Goal: Complete application form

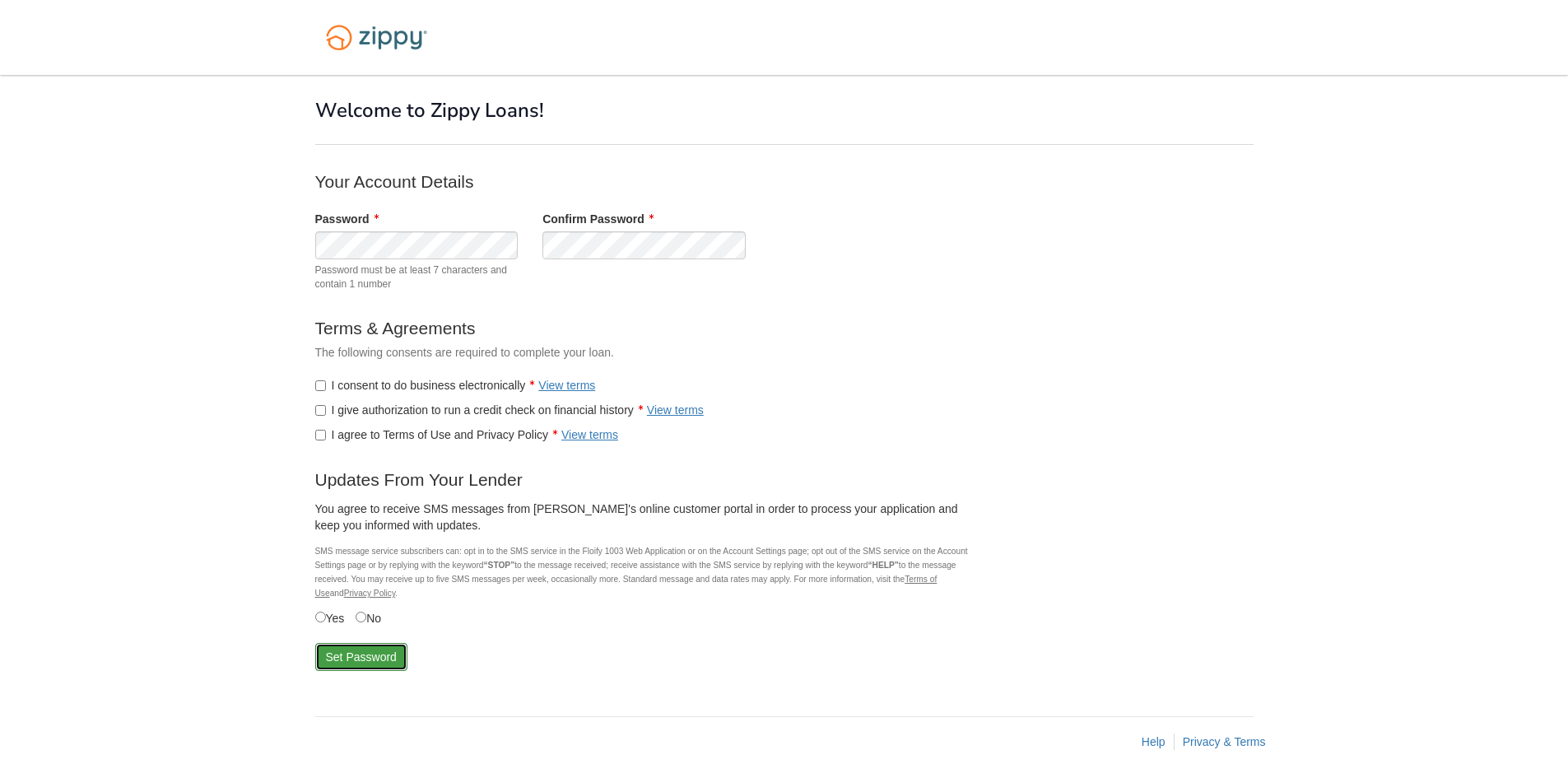
click at [358, 652] on button "Set Password" at bounding box center [361, 656] width 92 height 28
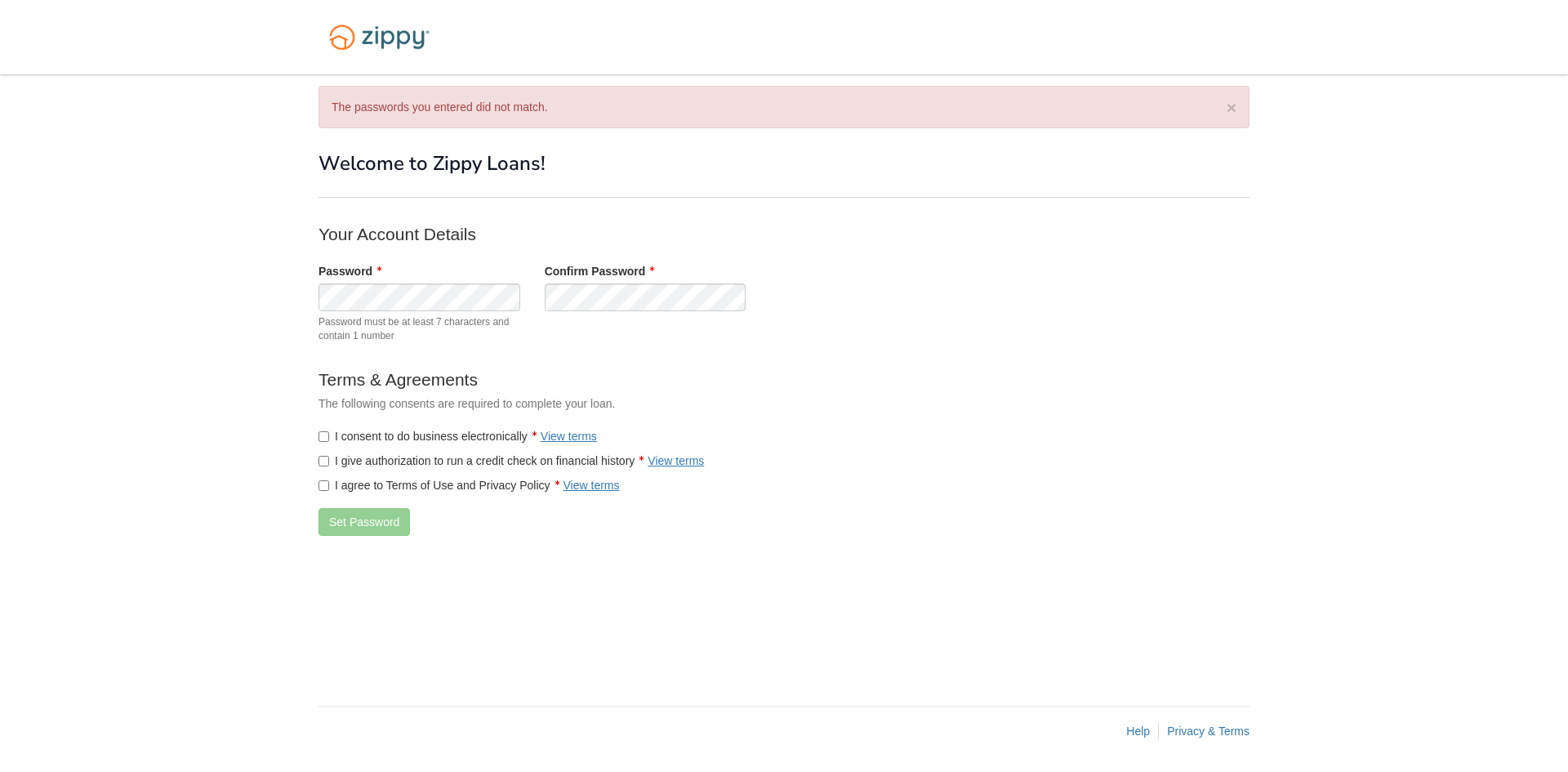
click at [895, 329] on div "Password Password must be at least 7 characters and contain 1 number Confirm Pa…" at bounding box center [645, 307] width 678 height 88
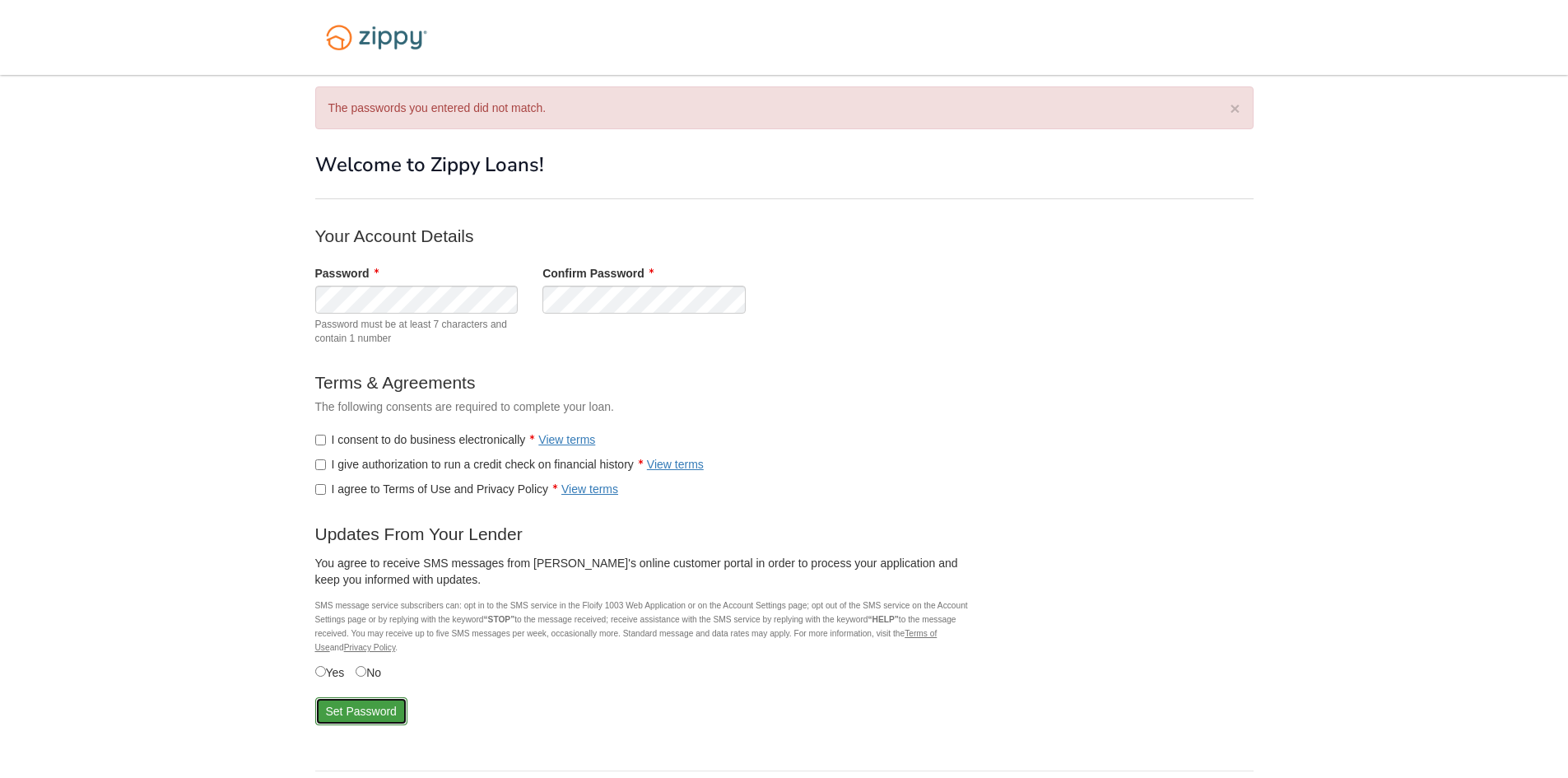
click at [355, 710] on button "Set Password" at bounding box center [361, 711] width 92 height 28
click at [335, 718] on button "Set Password" at bounding box center [361, 711] width 92 height 28
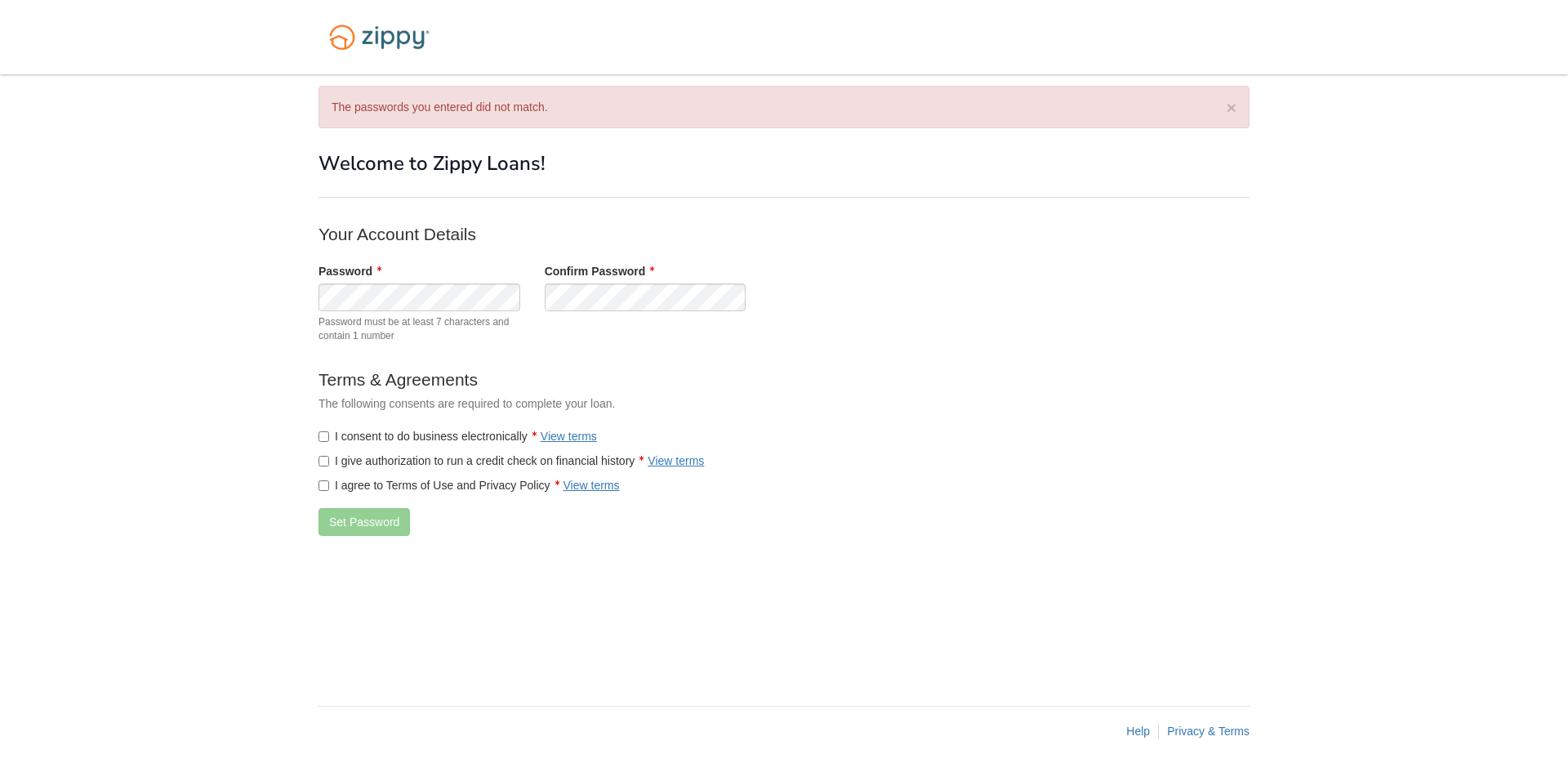
click at [902, 377] on p "Terms & Agreements" at bounding box center [645, 380] width 654 height 24
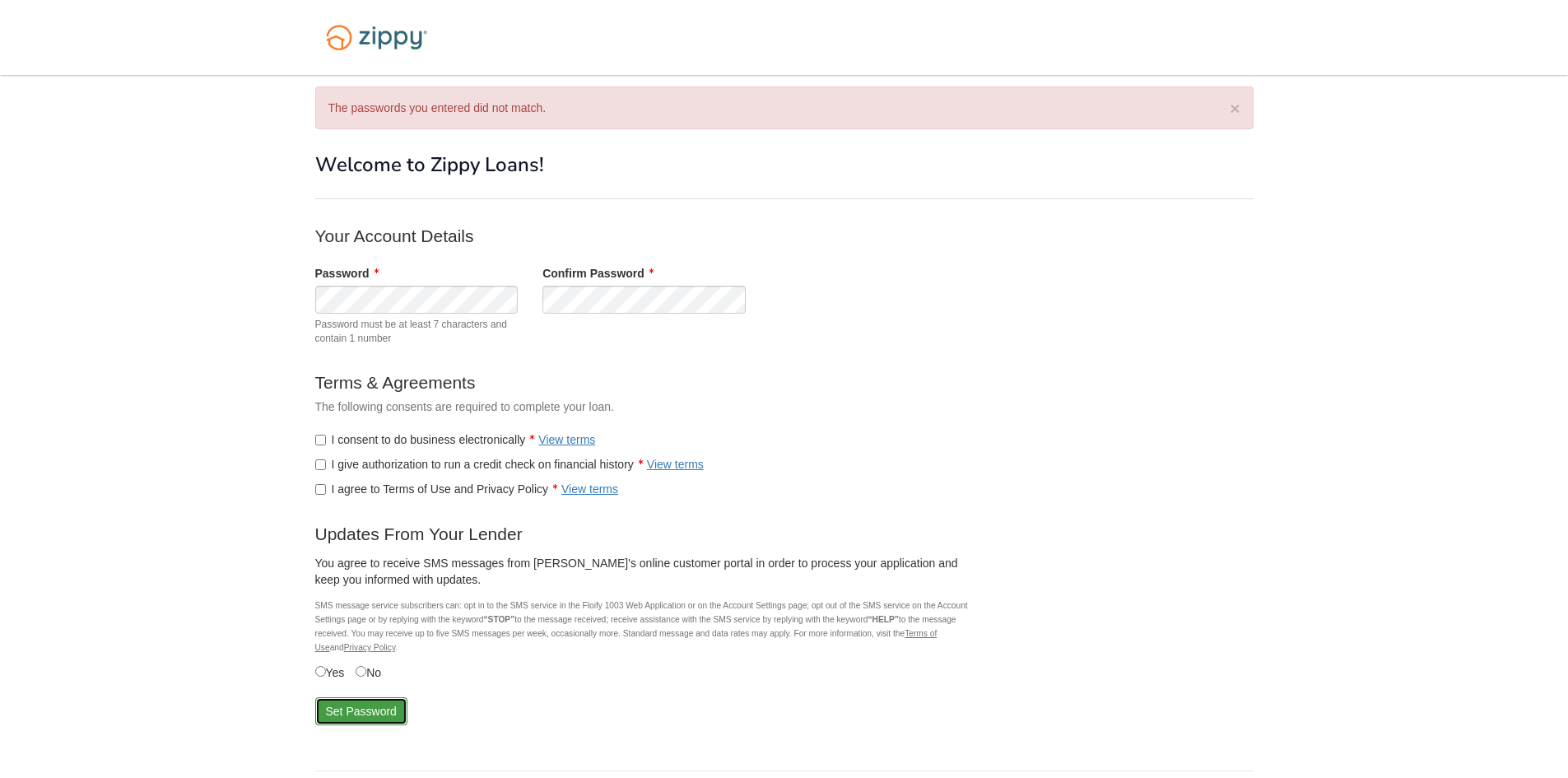
click at [358, 710] on button "Set Password" at bounding box center [361, 711] width 92 height 28
click at [344, 708] on button "Set Password" at bounding box center [361, 711] width 92 height 28
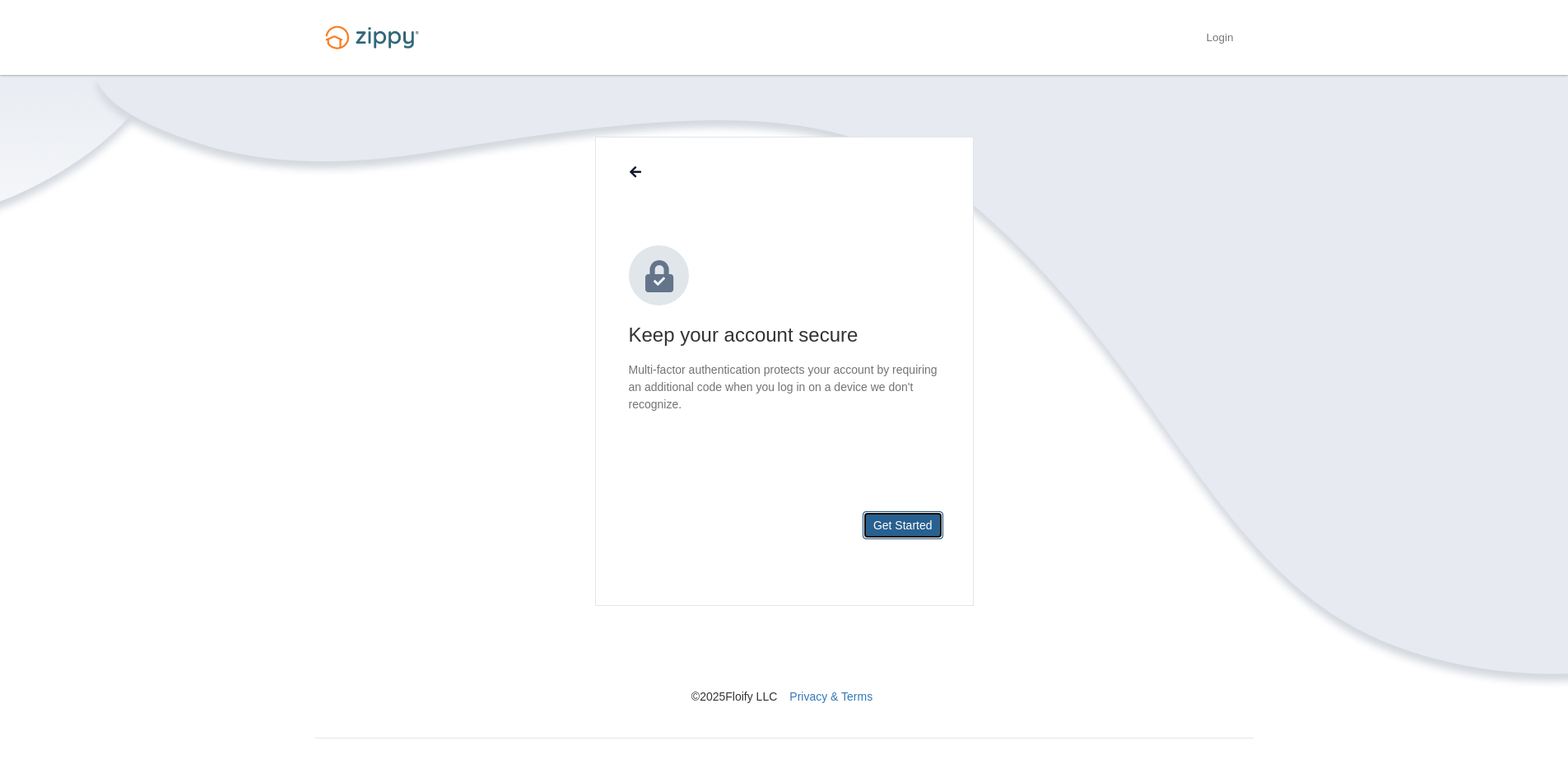
click at [895, 531] on button "Get Started" at bounding box center [902, 525] width 80 height 28
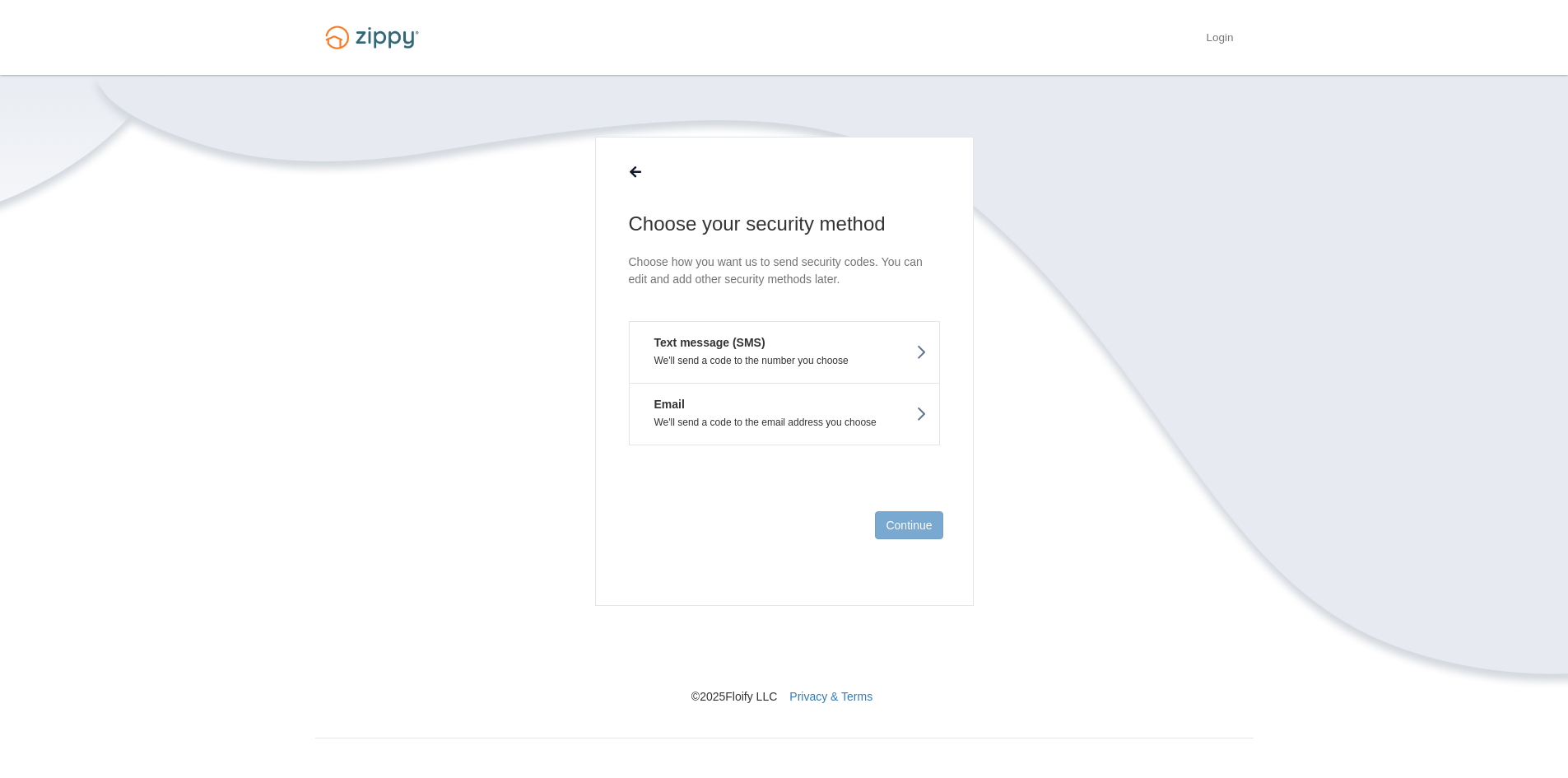
click at [759, 357] on p "We'll send a code to the number you choose" at bounding box center [784, 360] width 285 height 11
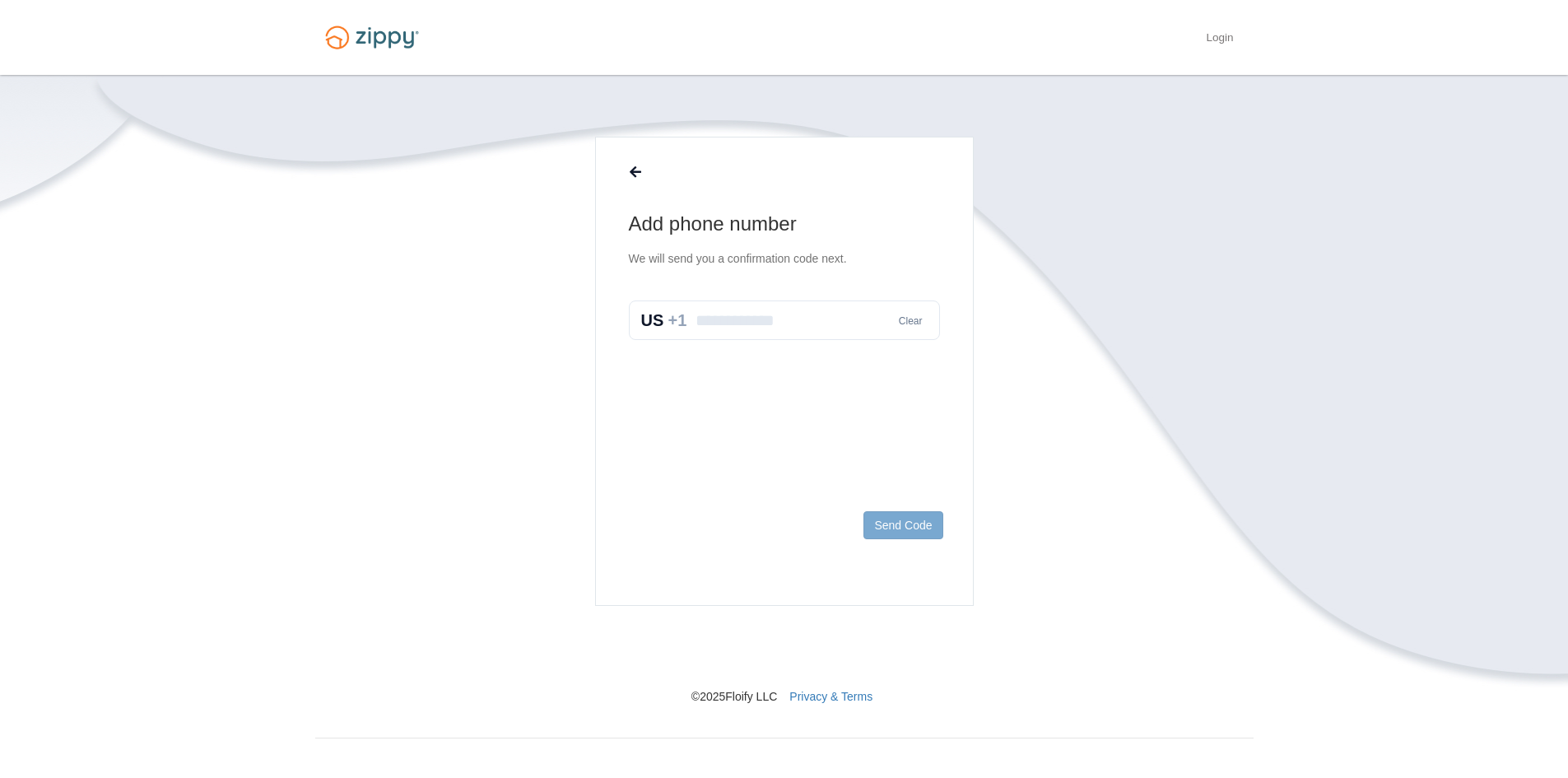
click at [718, 323] on input "text" at bounding box center [784, 320] width 311 height 39
type input "**********"
click at [893, 524] on button "Send Code" at bounding box center [902, 525] width 79 height 28
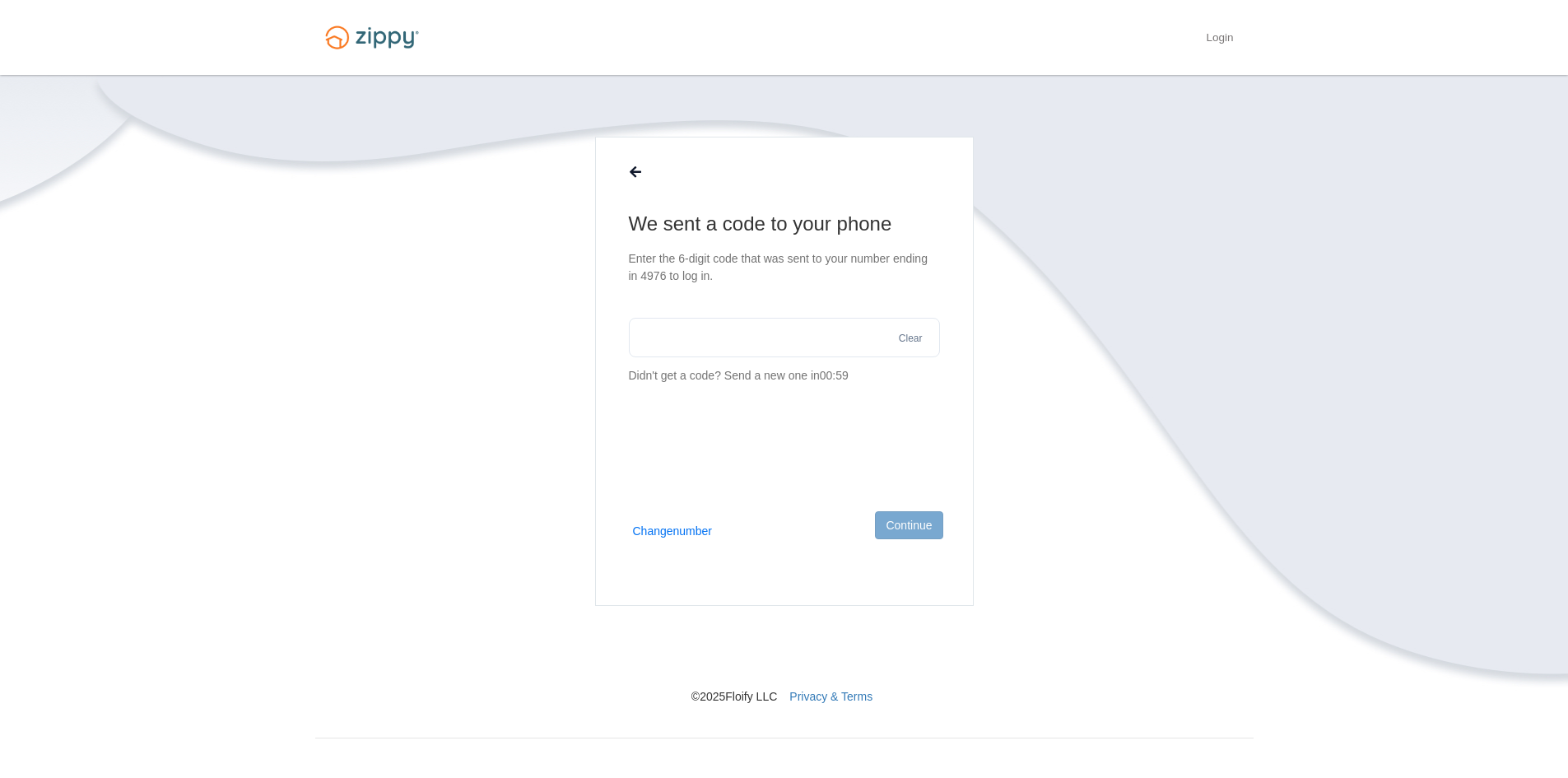
click at [678, 341] on input "text" at bounding box center [784, 337] width 311 height 39
type input "******"
click at [916, 528] on button "Continue" at bounding box center [908, 525] width 68 height 28
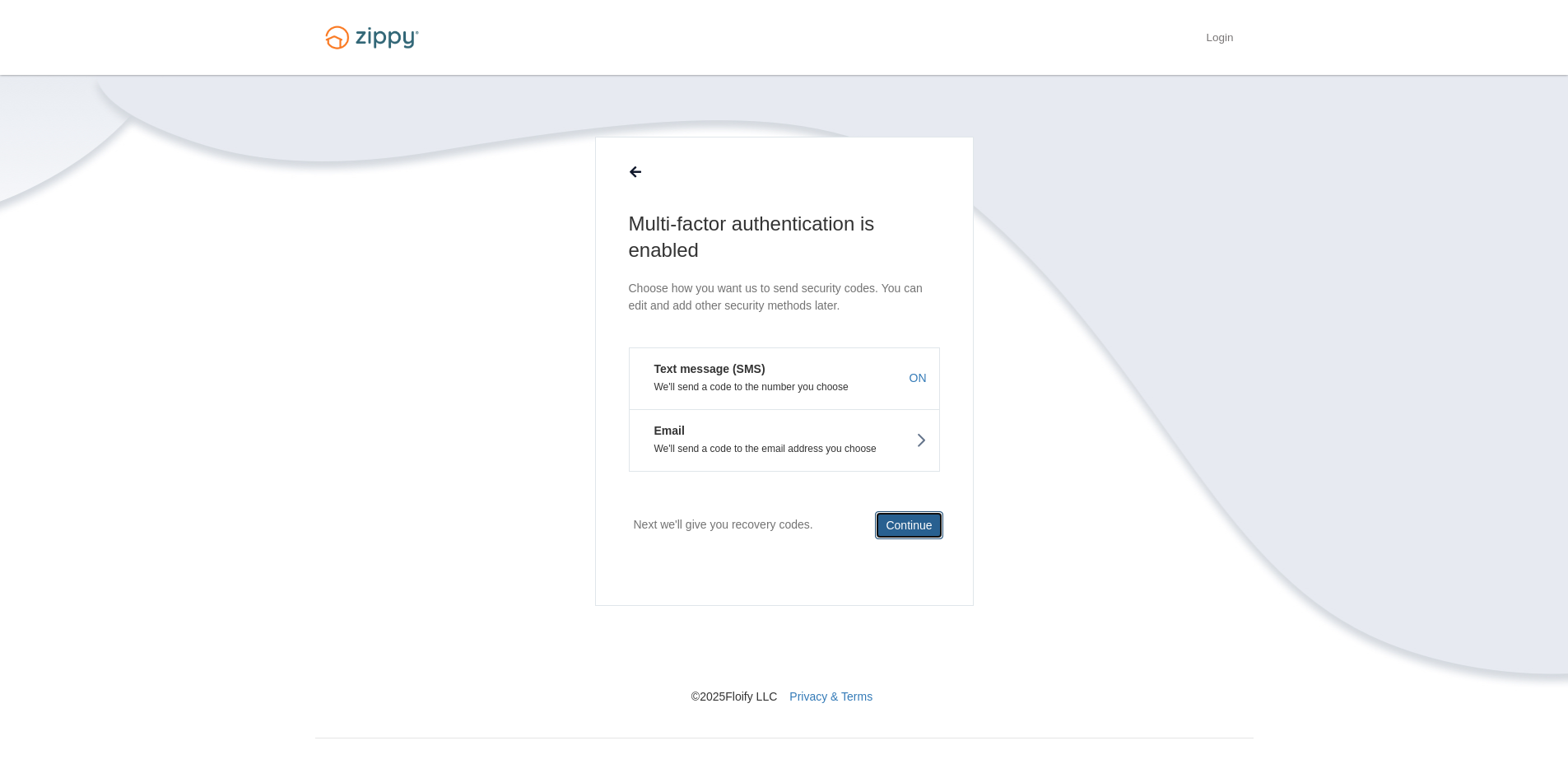
click at [912, 523] on button "Continue" at bounding box center [908, 525] width 68 height 28
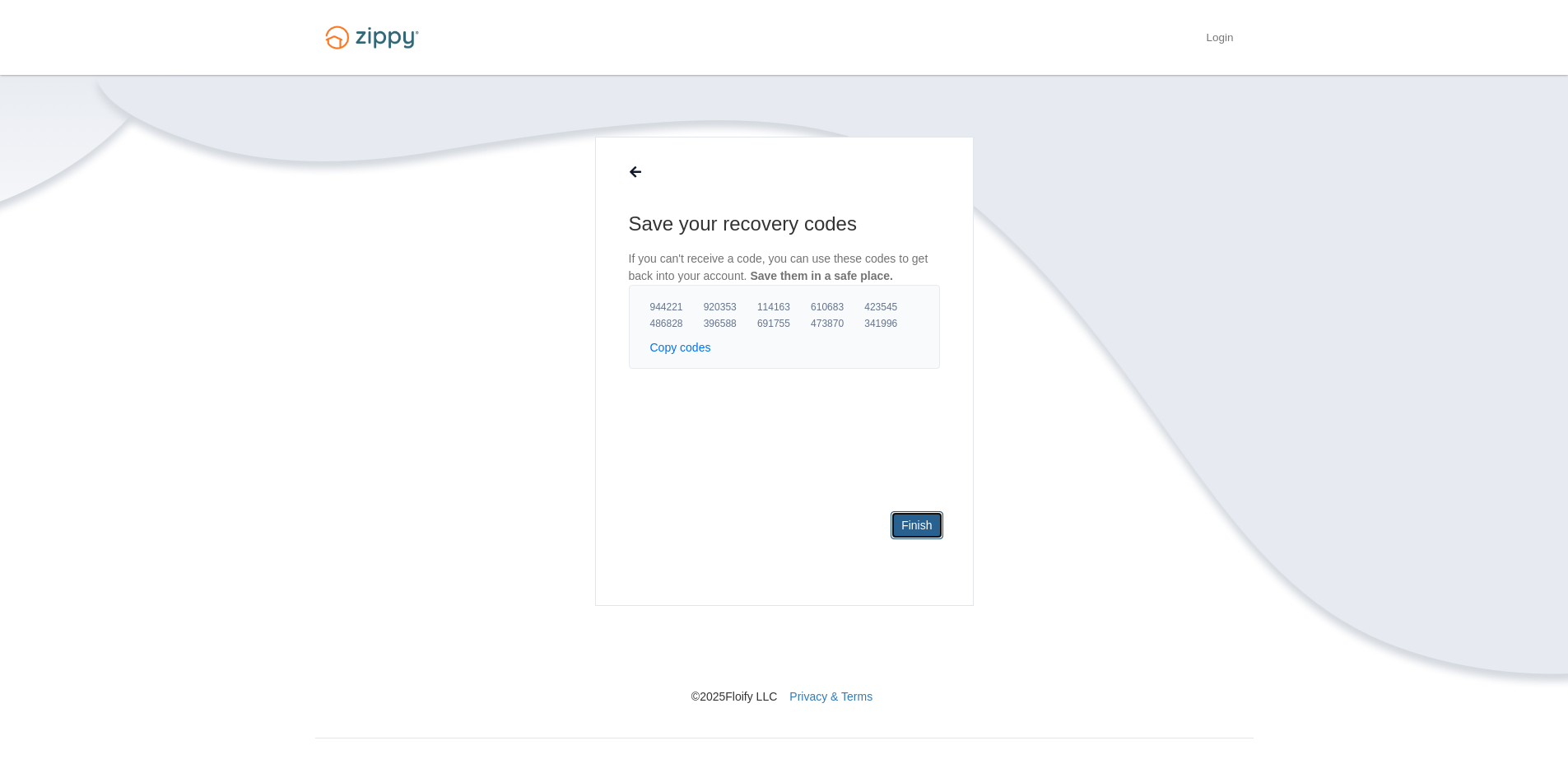
click at [912, 523] on link "Finish" at bounding box center [916, 525] width 52 height 28
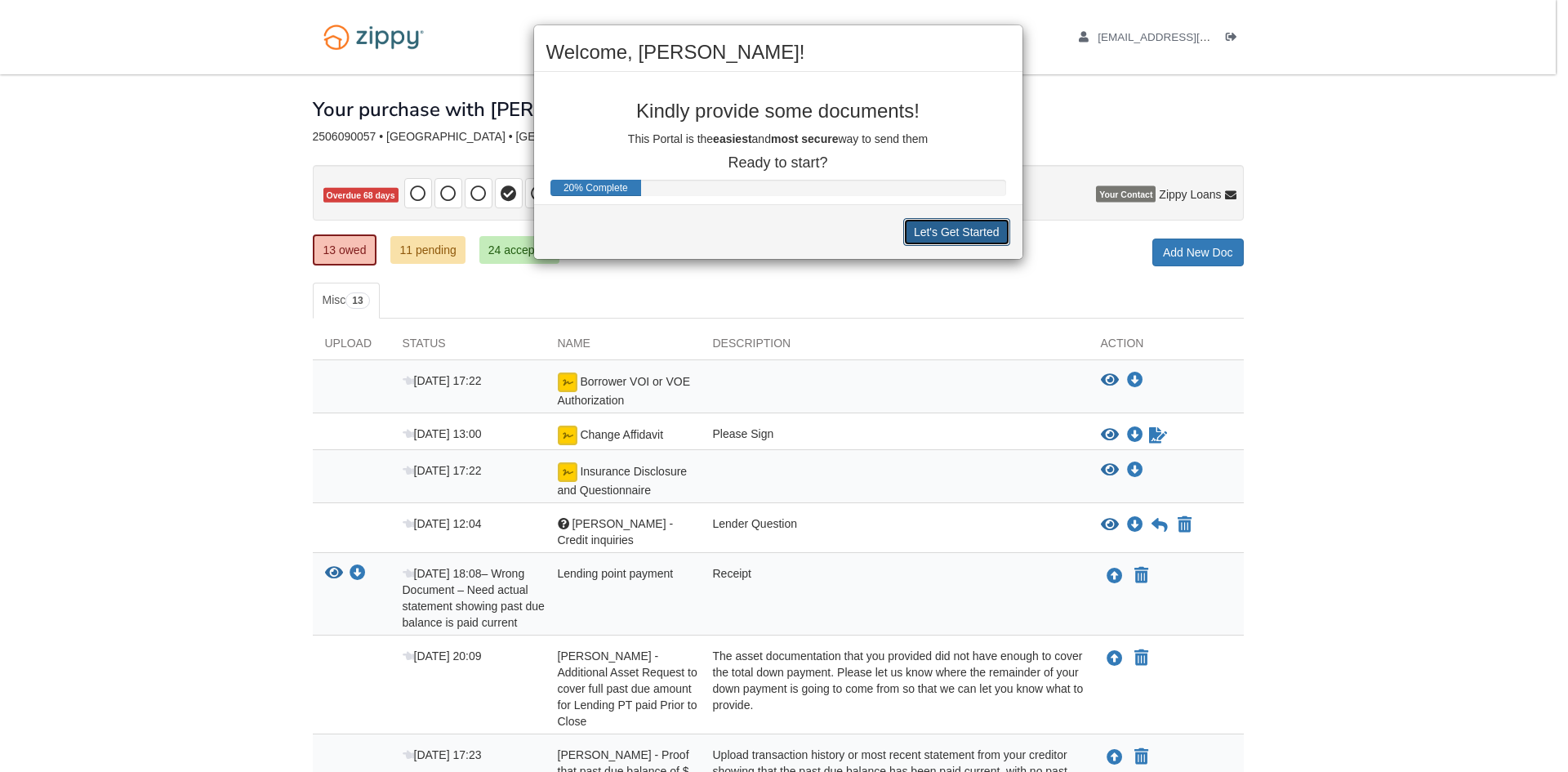
click at [979, 231] on button "Let's Get Started" at bounding box center [957, 232] width 107 height 28
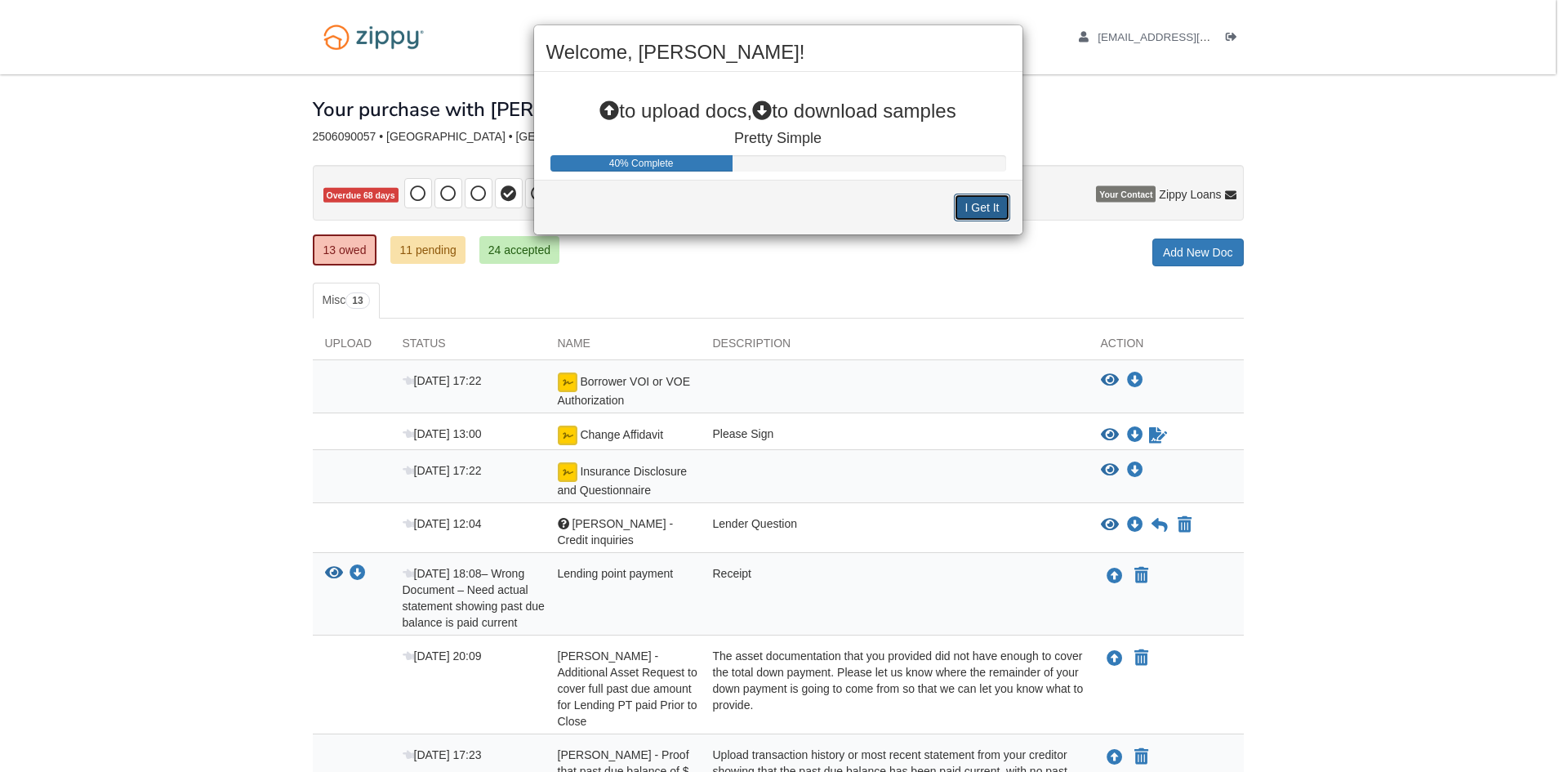
click at [986, 200] on button "I Get It" at bounding box center [981, 207] width 55 height 28
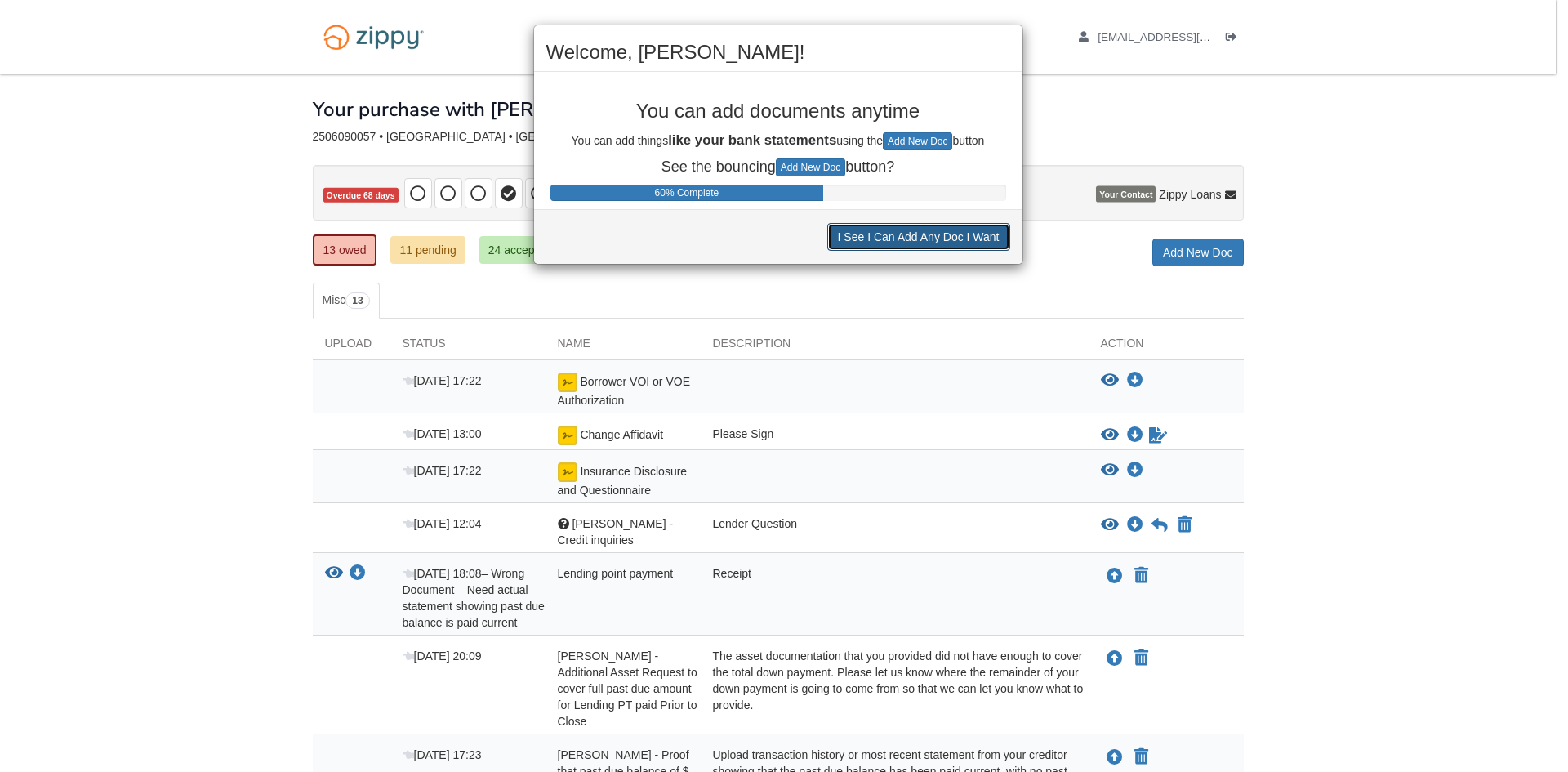
click at [923, 238] on button "I See I Can Add Any Doc I Want" at bounding box center [919, 237] width 183 height 28
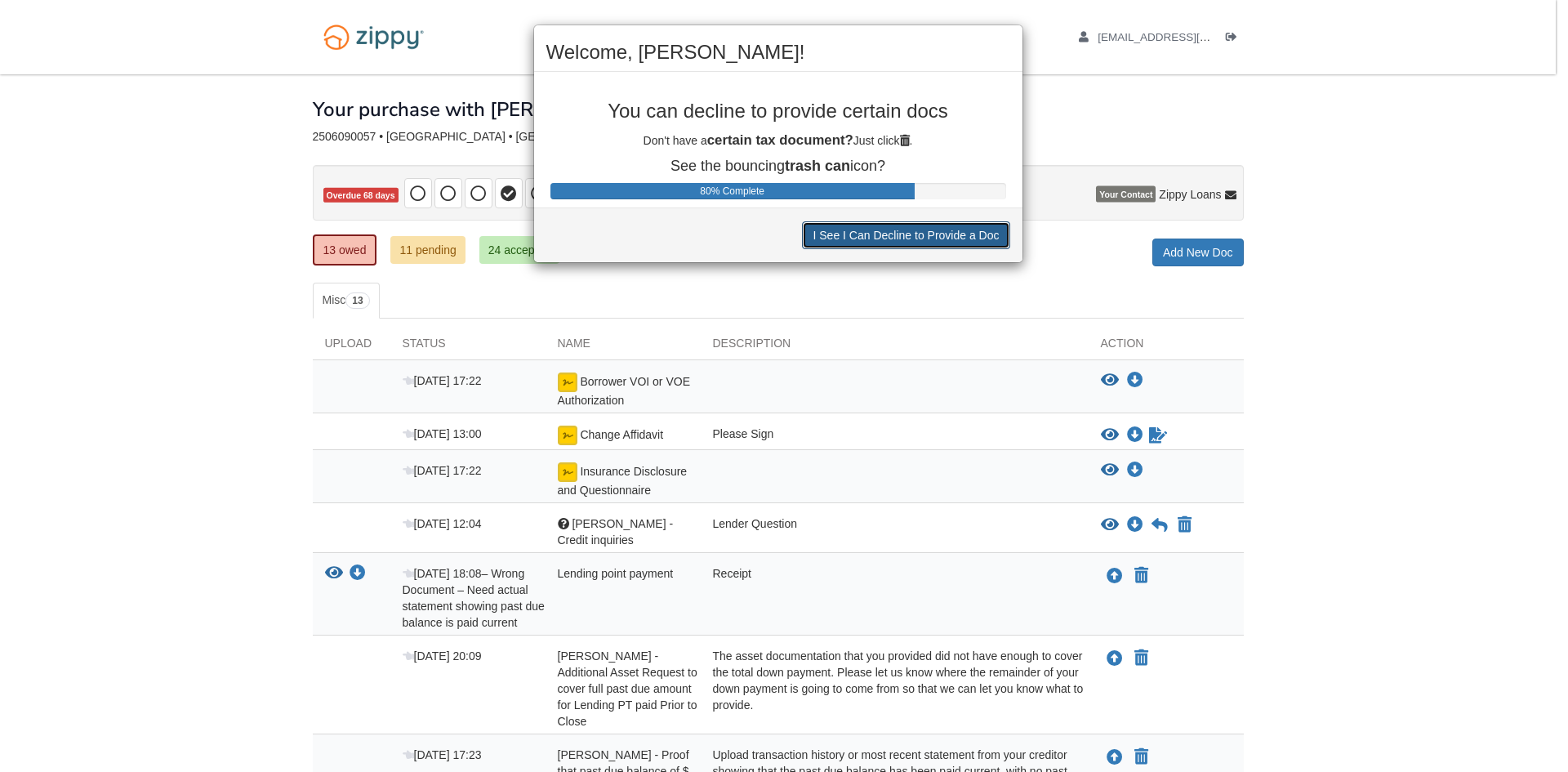
click at [923, 238] on button "I See I Can Decline to Provide a Doc" at bounding box center [906, 235] width 207 height 28
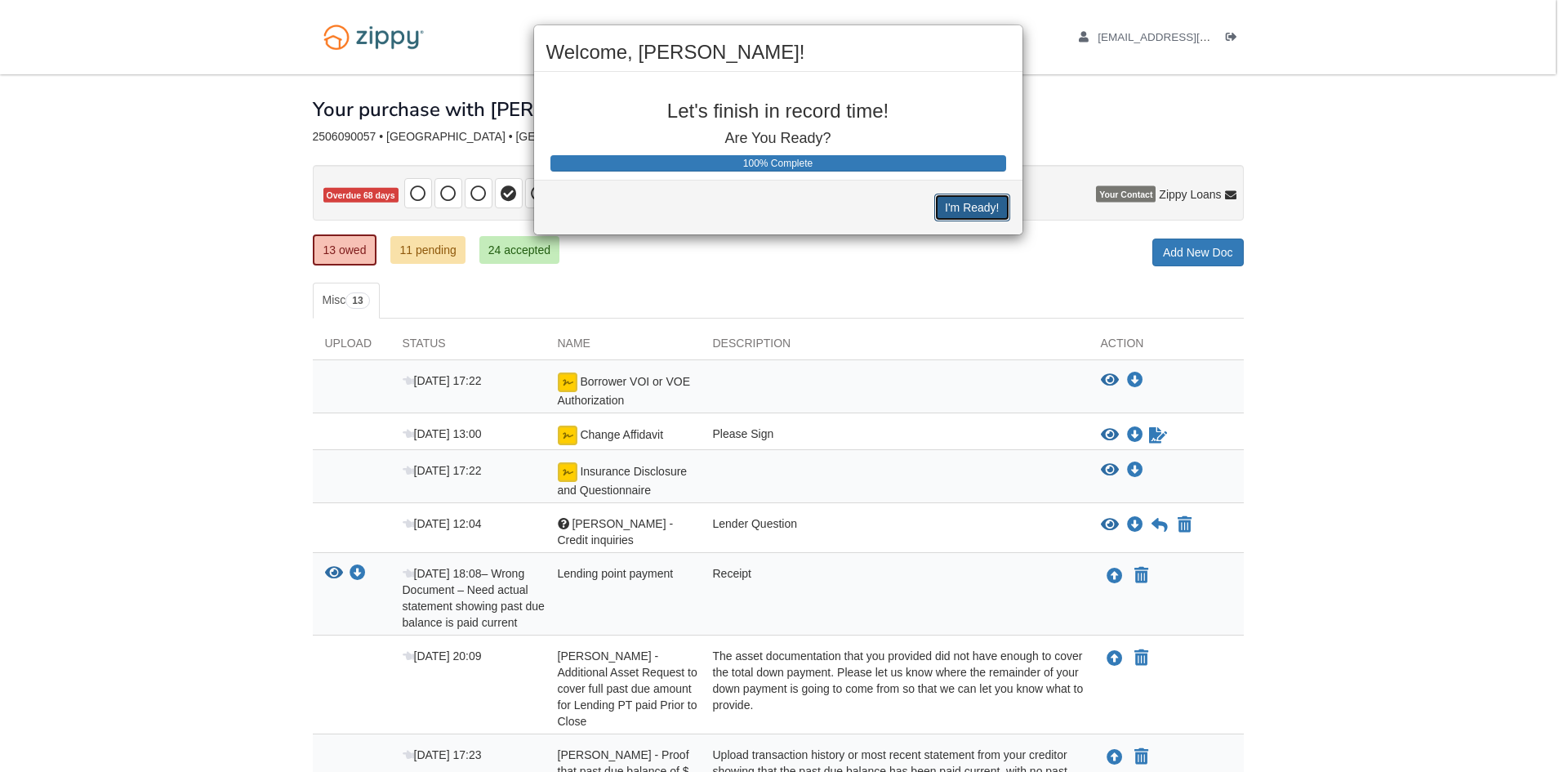
click at [965, 205] on button "I'm Ready!" at bounding box center [972, 207] width 76 height 28
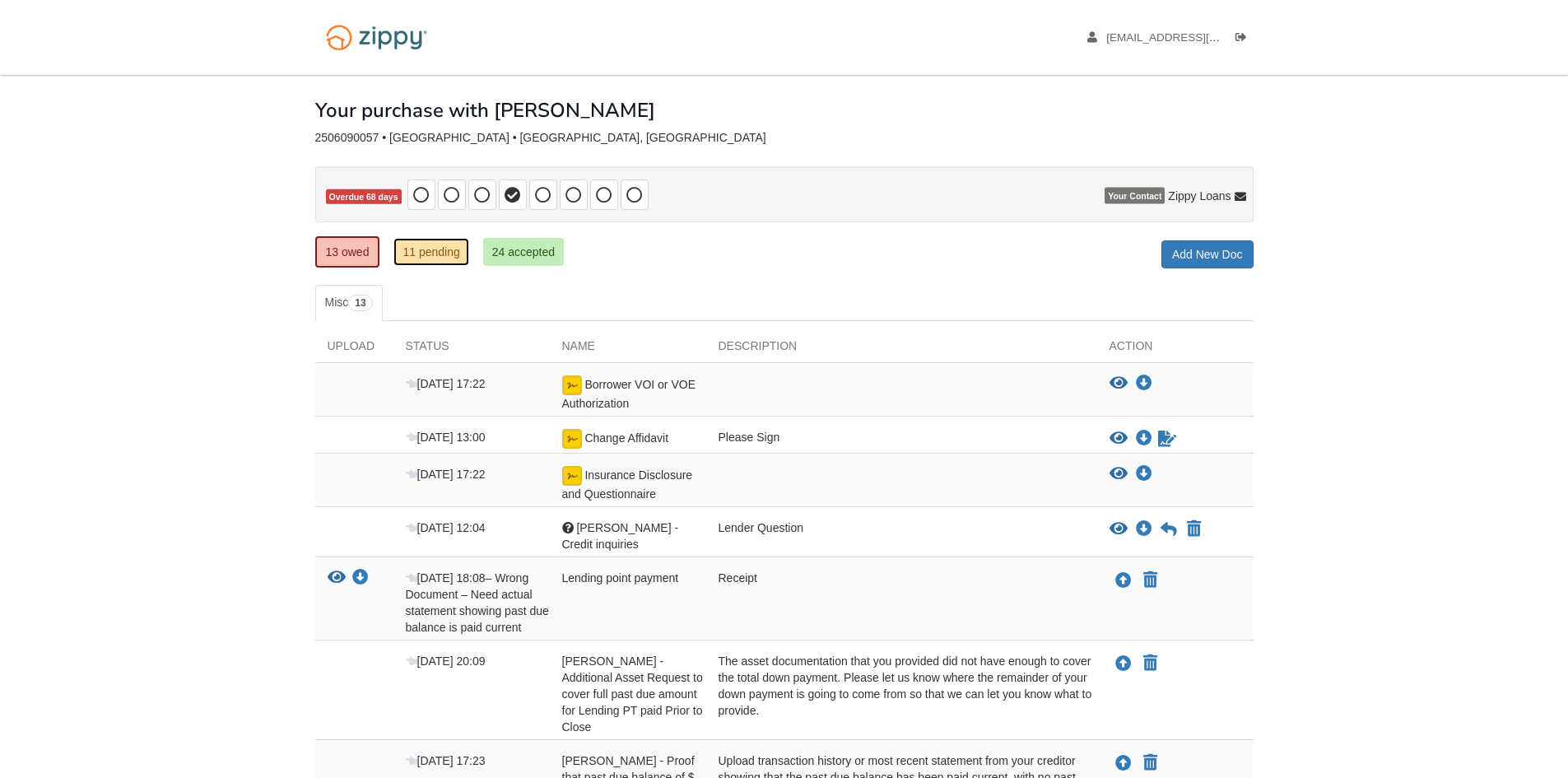
click at [425, 246] on link "11 pending" at bounding box center [431, 252] width 75 height 28
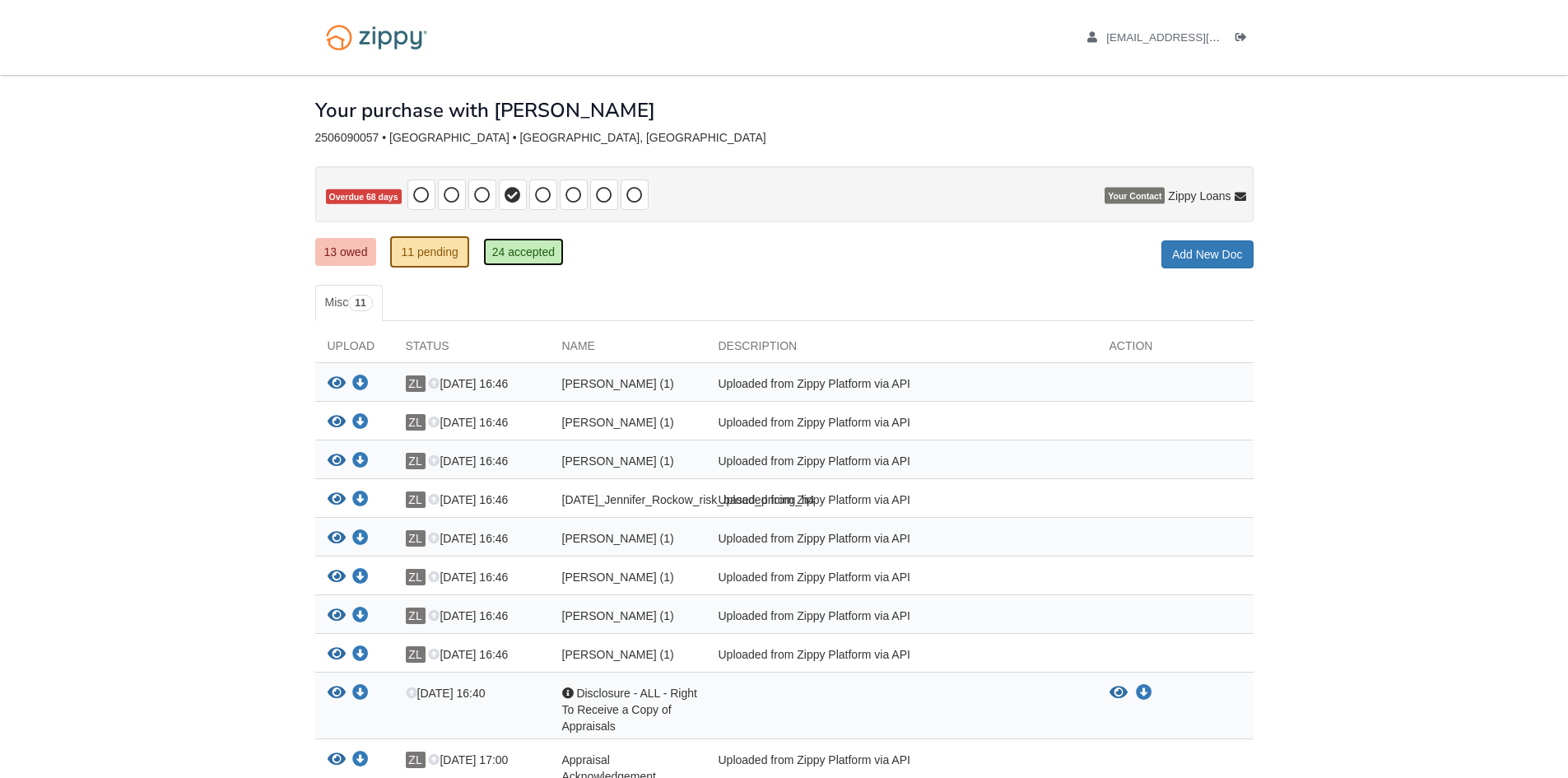
click at [520, 251] on link "24 accepted" at bounding box center [524, 252] width 80 height 28
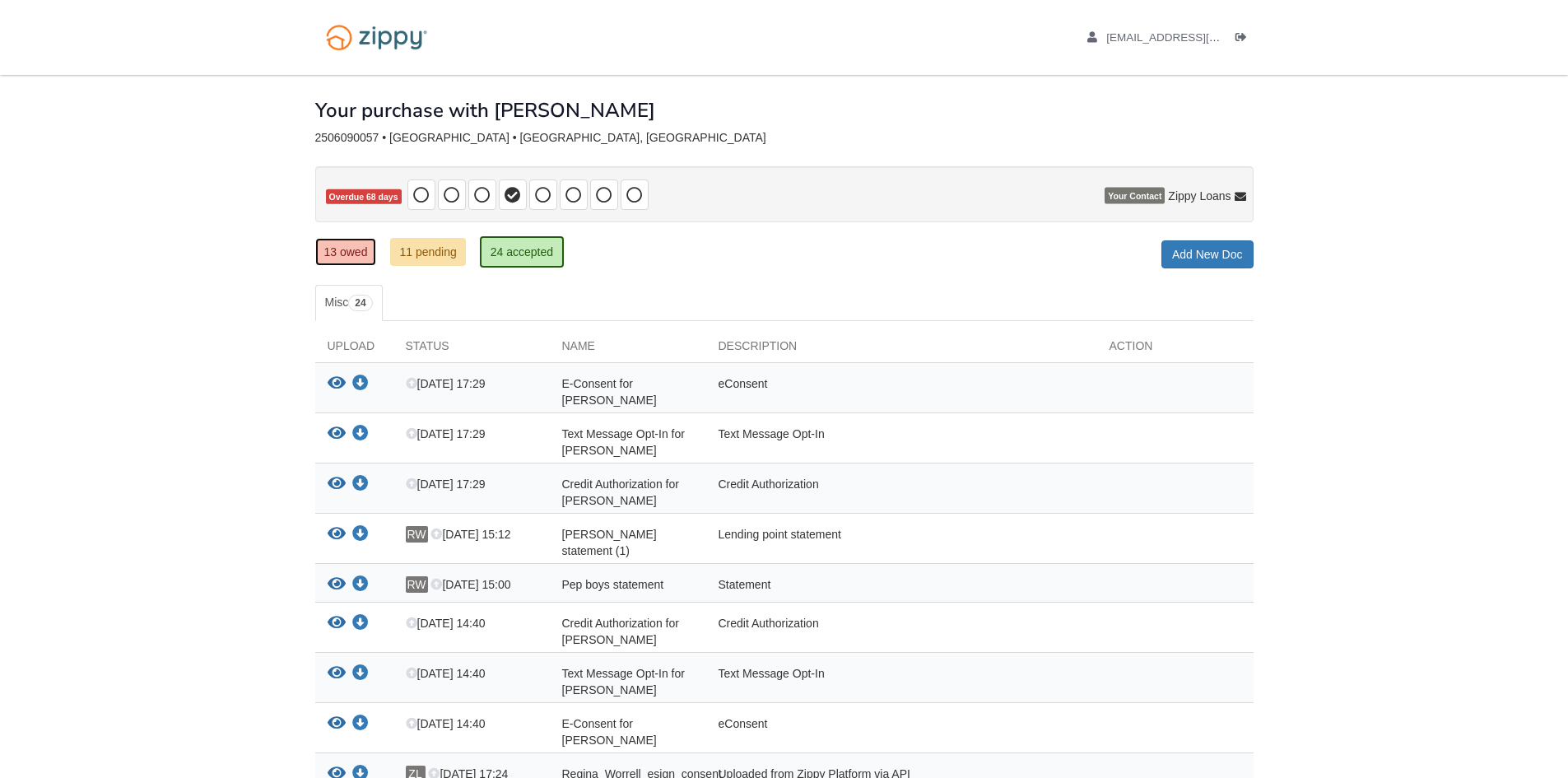
click at [344, 250] on link "13 owed" at bounding box center [346, 252] width 62 height 28
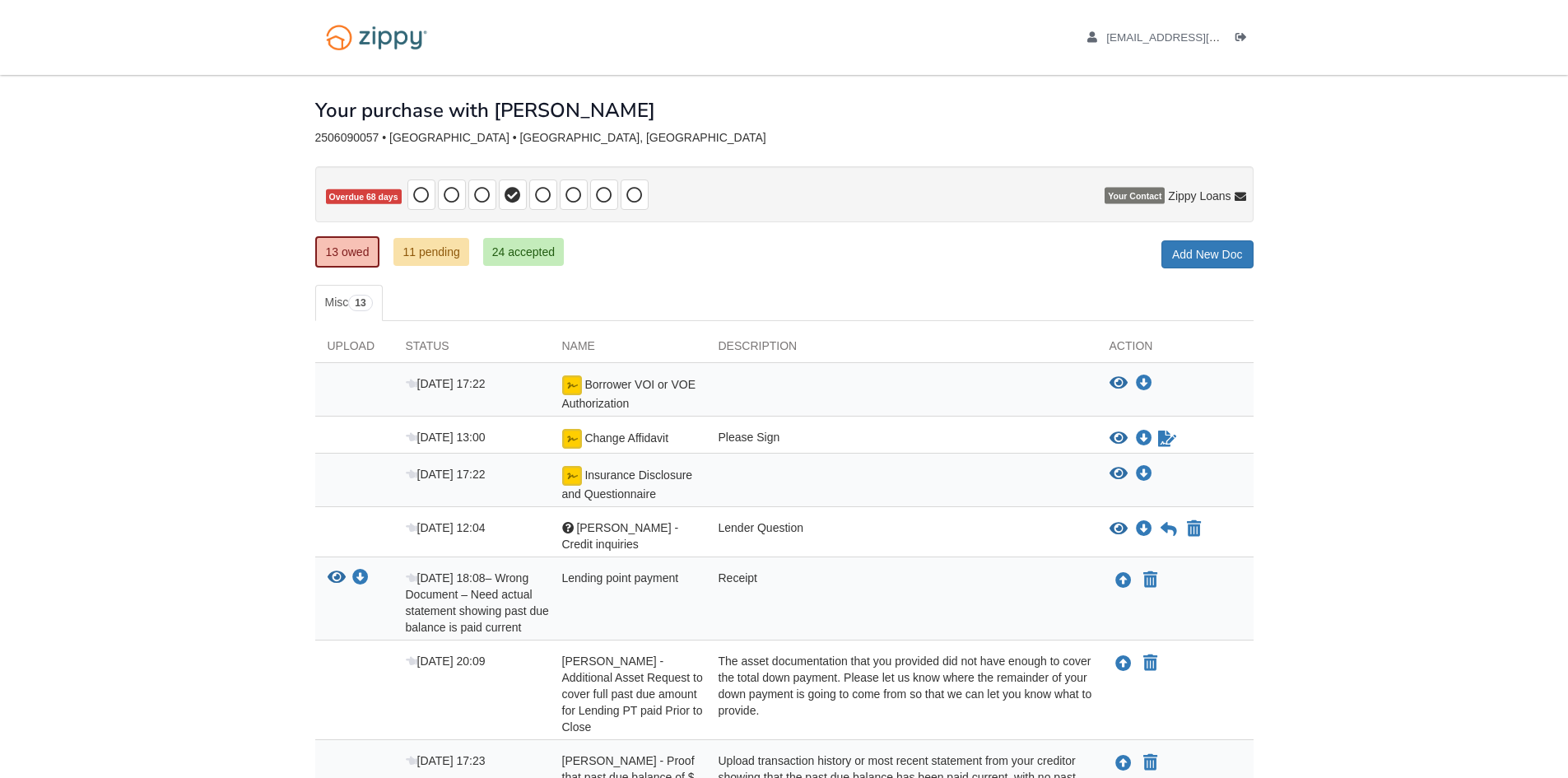
click at [1506, 143] on body "[EMAIL_ADDRESS][DOMAIN_NAME] Logout" at bounding box center [784, 645] width 1568 height 1291
click at [121, 621] on body "[EMAIL_ADDRESS][DOMAIN_NAME] Logout" at bounding box center [784, 645] width 1568 height 1291
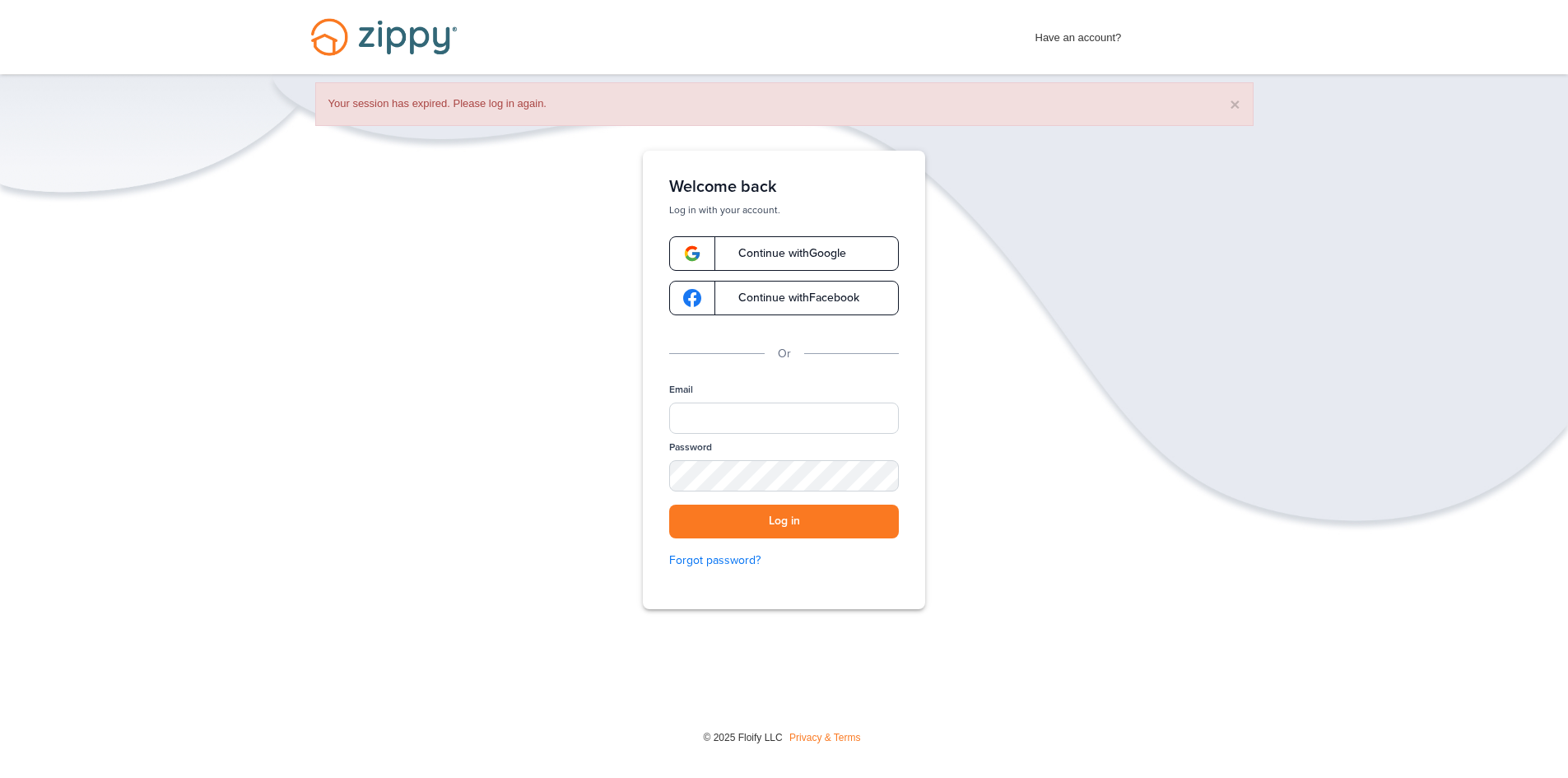
click at [388, 378] on div "Verify your Email We just resent an email with a link to set your password to .…" at bounding box center [784, 431] width 1568 height 561
